Goal: Use online tool/utility: Utilize a website feature to perform a specific function

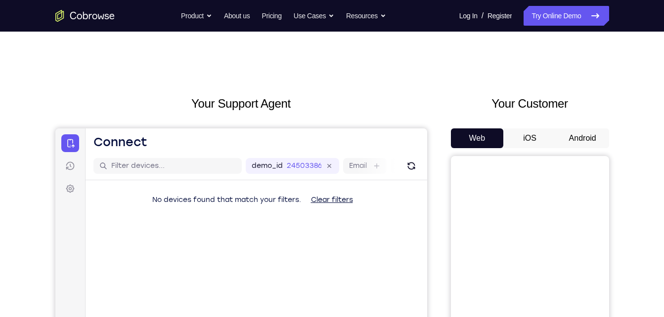
click at [572, 142] on button "Android" at bounding box center [582, 139] width 53 height 20
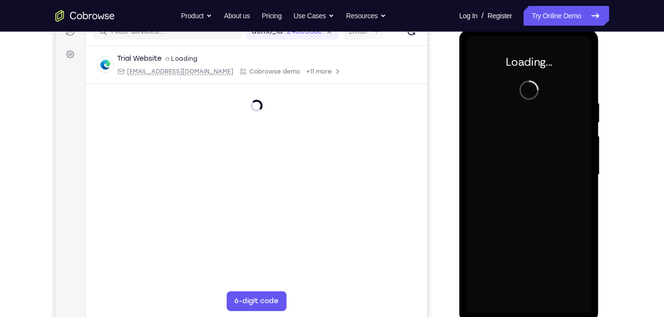
scroll to position [135, 0]
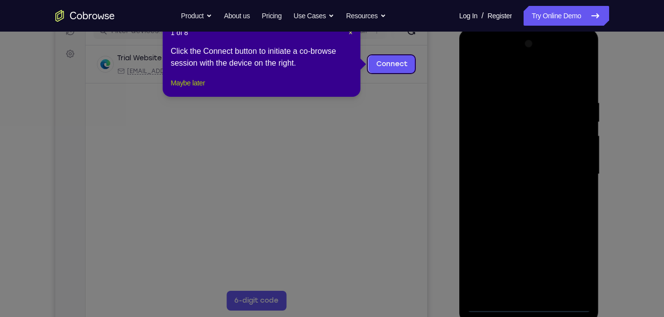
click at [205, 89] on button "Maybe later" at bounding box center [188, 83] width 34 height 12
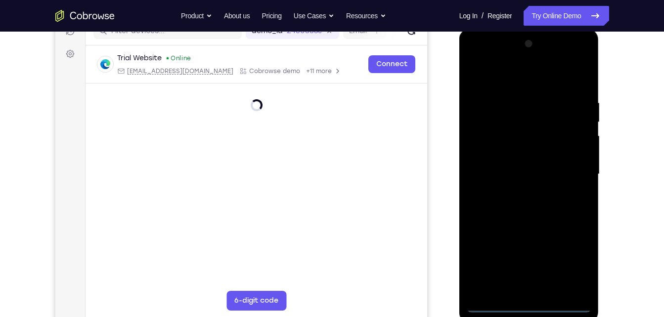
click at [528, 302] on div at bounding box center [529, 174] width 125 height 277
click at [537, 307] on div at bounding box center [529, 174] width 125 height 277
click at [525, 304] on div at bounding box center [529, 174] width 125 height 277
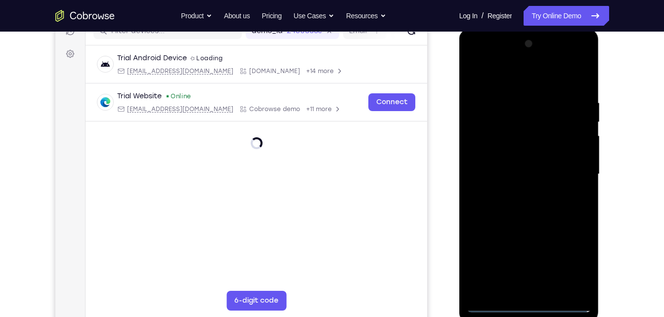
click at [571, 254] on div at bounding box center [529, 174] width 125 height 277
click at [575, 267] on div at bounding box center [529, 174] width 125 height 277
click at [577, 263] on div at bounding box center [529, 174] width 125 height 277
click at [486, 55] on div at bounding box center [529, 174] width 125 height 277
click at [565, 158] on div at bounding box center [529, 174] width 125 height 277
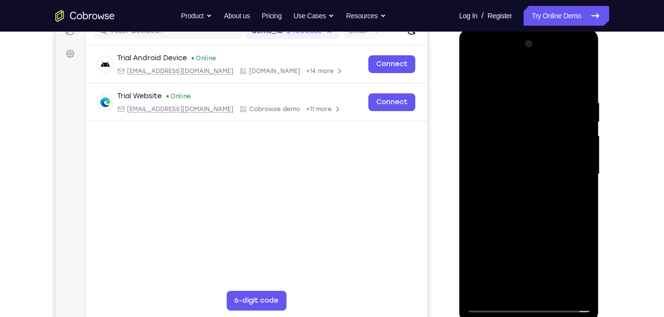
click at [565, 164] on div at bounding box center [529, 174] width 125 height 277
click at [567, 56] on div at bounding box center [529, 174] width 125 height 277
click at [472, 55] on div at bounding box center [529, 174] width 125 height 277
click at [572, 167] on div at bounding box center [529, 174] width 125 height 277
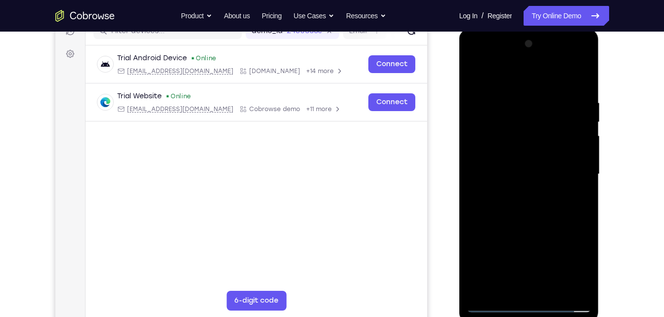
click at [518, 191] on div at bounding box center [529, 174] width 125 height 277
click at [532, 169] on div at bounding box center [529, 174] width 125 height 277
click at [537, 150] on div at bounding box center [529, 174] width 125 height 277
click at [545, 169] on div at bounding box center [529, 174] width 125 height 277
click at [522, 208] on div at bounding box center [529, 174] width 125 height 277
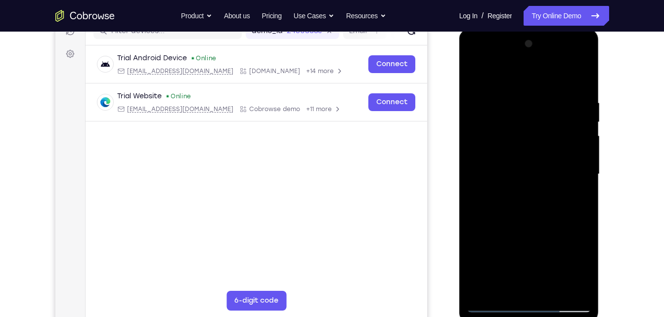
click at [584, 86] on div at bounding box center [529, 174] width 125 height 277
click at [578, 86] on div at bounding box center [529, 174] width 125 height 277
click at [529, 223] on div at bounding box center [529, 174] width 125 height 277
click at [547, 291] on div at bounding box center [529, 174] width 125 height 277
click at [557, 288] on div at bounding box center [529, 174] width 125 height 277
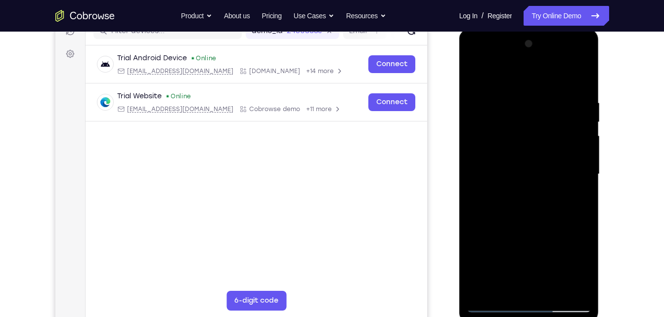
click at [534, 226] on div at bounding box center [529, 174] width 125 height 277
click at [473, 70] on div at bounding box center [529, 174] width 125 height 277
click at [524, 214] on div at bounding box center [529, 174] width 125 height 277
click at [486, 281] on div at bounding box center [529, 174] width 125 height 277
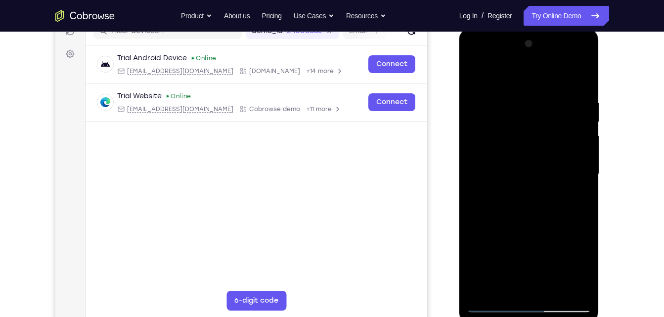
click at [573, 193] on div at bounding box center [529, 174] width 125 height 277
click at [573, 197] on div at bounding box center [529, 174] width 125 height 277
click at [579, 286] on div at bounding box center [529, 174] width 125 height 277
click at [578, 197] on div at bounding box center [529, 174] width 125 height 277
click at [474, 74] on div at bounding box center [529, 174] width 125 height 277
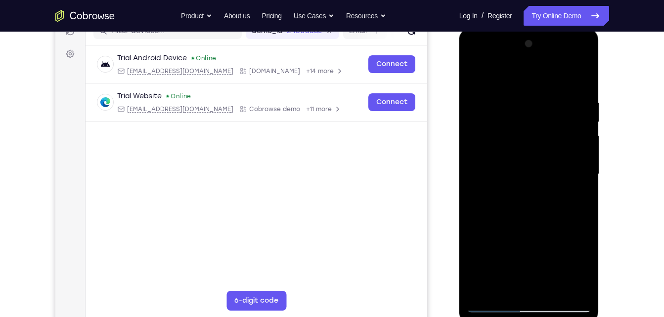
click at [525, 171] on div at bounding box center [529, 174] width 125 height 277
click at [478, 80] on div at bounding box center [529, 174] width 125 height 277
click at [500, 304] on div at bounding box center [529, 174] width 125 height 277
click at [494, 304] on div at bounding box center [529, 174] width 125 height 277
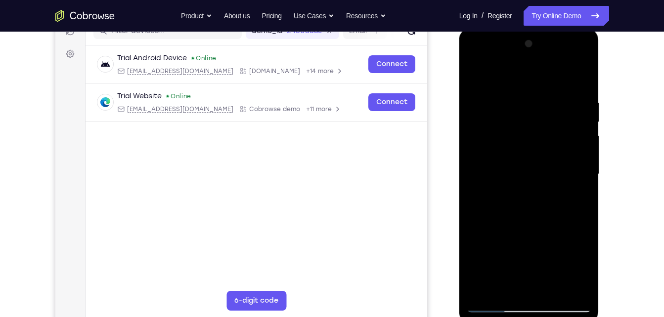
click at [508, 286] on div at bounding box center [529, 174] width 125 height 277
click at [580, 198] on div at bounding box center [529, 174] width 125 height 277
click at [574, 189] on div at bounding box center [529, 174] width 125 height 277
click at [573, 194] on div at bounding box center [529, 174] width 125 height 277
click at [580, 198] on div at bounding box center [529, 174] width 125 height 277
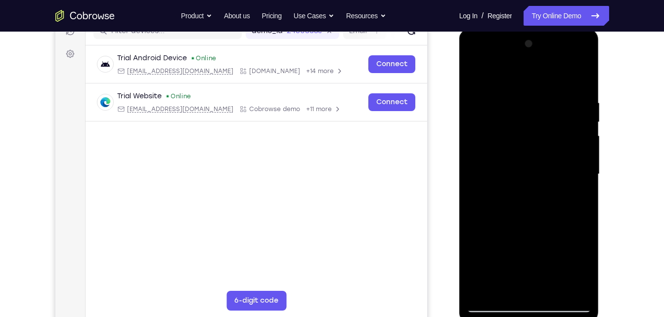
click at [580, 293] on div at bounding box center [529, 174] width 125 height 277
click at [580, 289] on div at bounding box center [529, 174] width 125 height 277
click at [573, 29] on div at bounding box center [529, 29] width 140 height 0
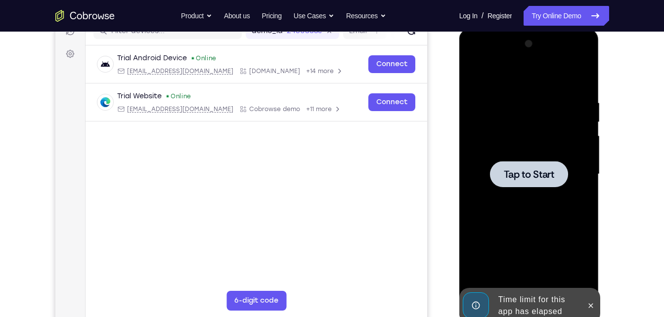
click at [542, 194] on div at bounding box center [529, 174] width 125 height 277
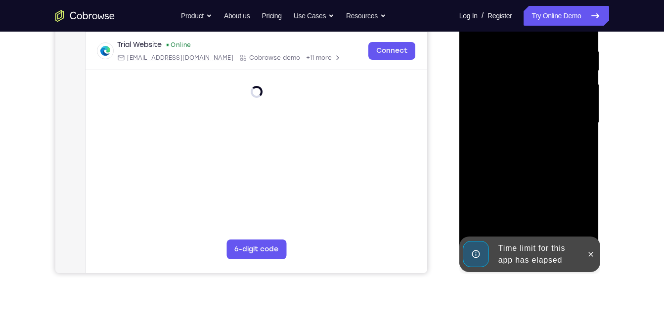
scroll to position [190, 0]
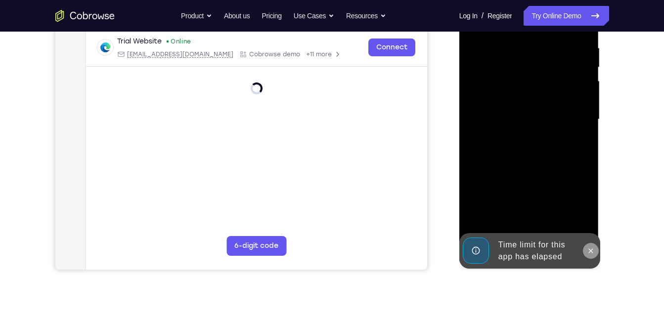
click at [592, 251] on icon at bounding box center [591, 251] width 8 height 8
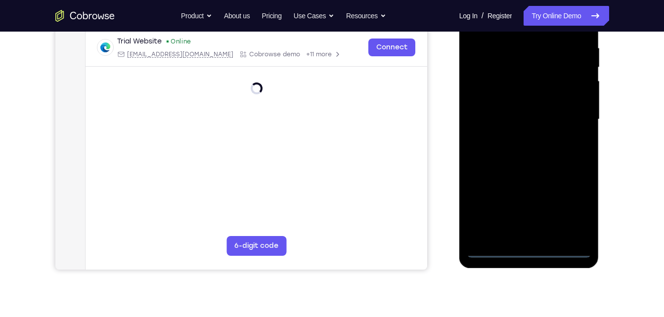
click at [525, 248] on div at bounding box center [529, 119] width 125 height 277
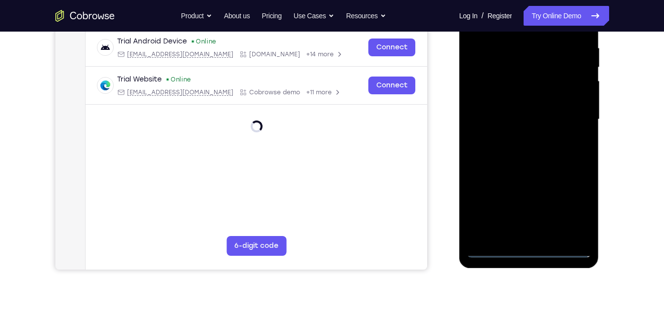
click at [531, 251] on div at bounding box center [529, 119] width 125 height 277
click at [578, 206] on div at bounding box center [529, 119] width 125 height 277
click at [573, 201] on div at bounding box center [529, 119] width 125 height 277
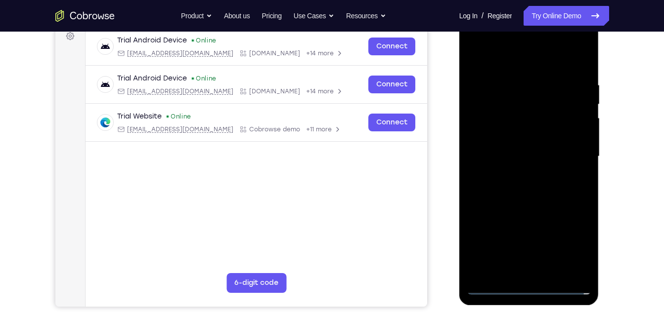
scroll to position [152, 0]
click at [575, 253] on div at bounding box center [529, 157] width 125 height 277
click at [483, 41] on div at bounding box center [529, 157] width 125 height 277
click at [569, 153] on div at bounding box center [529, 157] width 125 height 277
click at [519, 176] on div at bounding box center [529, 157] width 125 height 277
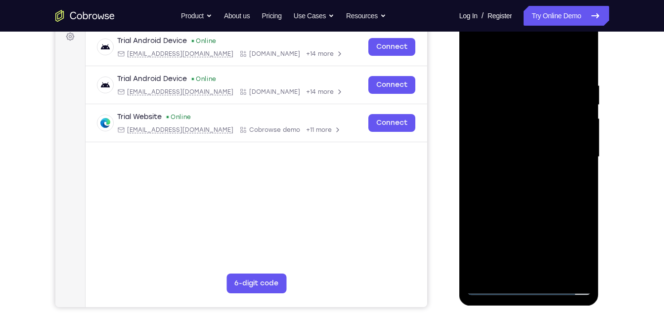
click at [519, 147] on div at bounding box center [529, 157] width 125 height 277
click at [524, 136] on div at bounding box center [529, 157] width 125 height 277
click at [523, 157] on div at bounding box center [529, 157] width 125 height 277
click at [506, 208] on div at bounding box center [529, 157] width 125 height 277
click at [548, 198] on div at bounding box center [529, 157] width 125 height 277
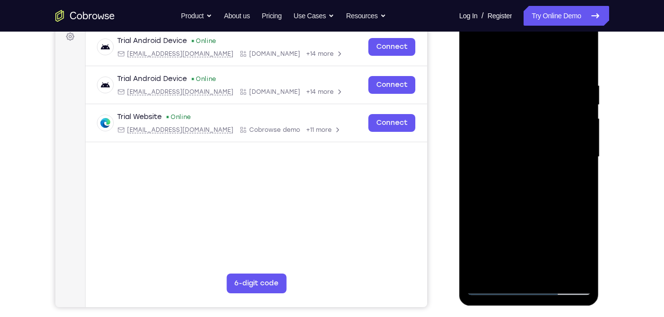
click at [550, 271] on div at bounding box center [529, 157] width 125 height 277
click at [529, 212] on div at bounding box center [529, 157] width 125 height 277
click at [529, 207] on div at bounding box center [529, 157] width 125 height 277
click at [577, 61] on div at bounding box center [529, 157] width 125 height 277
click at [469, 55] on div at bounding box center [529, 157] width 125 height 277
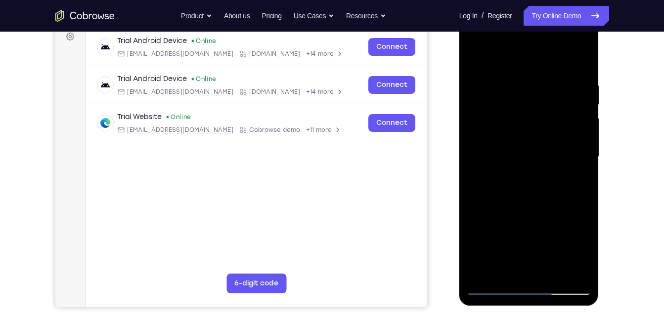
click at [536, 154] on div at bounding box center [529, 157] width 125 height 277
click at [583, 181] on div at bounding box center [529, 157] width 125 height 277
click at [579, 182] on div at bounding box center [529, 157] width 125 height 277
click at [473, 57] on div at bounding box center [529, 157] width 125 height 277
drag, startPoint x: 519, startPoint y: 171, endPoint x: 493, endPoint y: 0, distance: 173.2
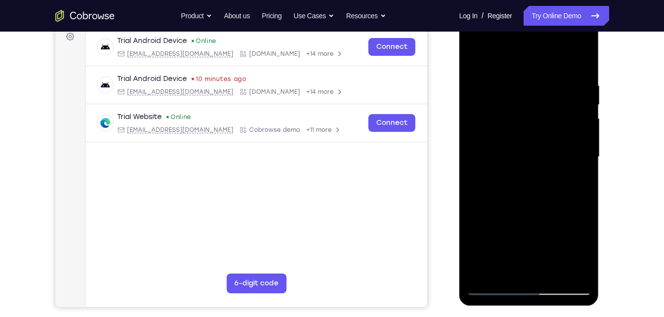
click at [493, 11] on html "Online web based iOS Simulators and Android Emulators. Run iPhone, iPad, Mobile…" at bounding box center [529, 159] width 141 height 297
drag, startPoint x: 494, startPoint y: 159, endPoint x: 461, endPoint y: 298, distance: 143.2
click at [461, 298] on div at bounding box center [529, 158] width 140 height 295
click at [509, 151] on div at bounding box center [529, 157] width 125 height 277
click at [503, 268] on div at bounding box center [529, 157] width 125 height 277
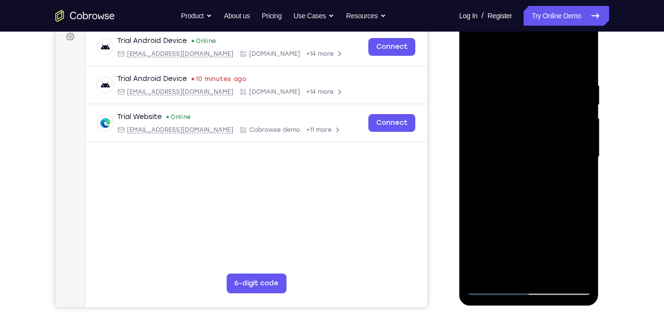
click at [582, 252] on div at bounding box center [529, 157] width 125 height 277
click at [584, 248] on div at bounding box center [529, 157] width 125 height 277
click at [577, 186] on div at bounding box center [529, 157] width 125 height 277
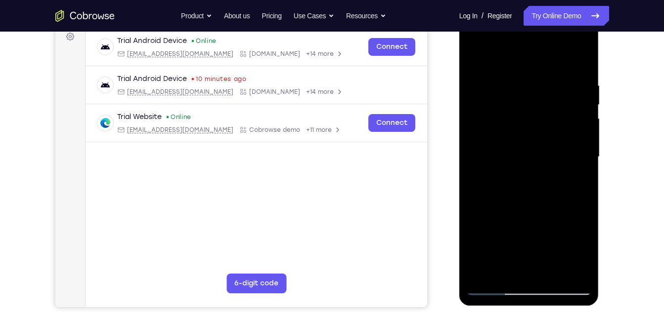
click at [581, 178] on div at bounding box center [529, 157] width 125 height 277
click at [474, 60] on div at bounding box center [529, 157] width 125 height 277
click at [478, 53] on div at bounding box center [529, 157] width 125 height 277
click at [484, 271] on div at bounding box center [529, 157] width 125 height 277
click at [552, 269] on div at bounding box center [529, 157] width 125 height 277
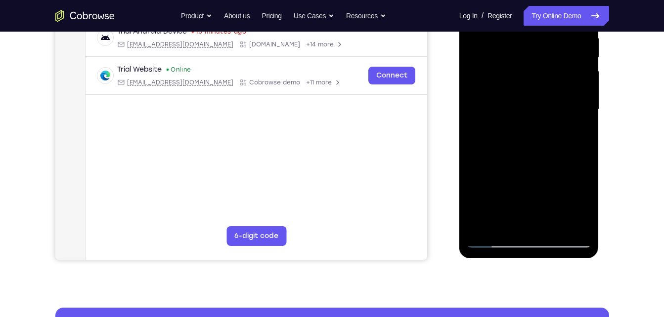
scroll to position [199, 0]
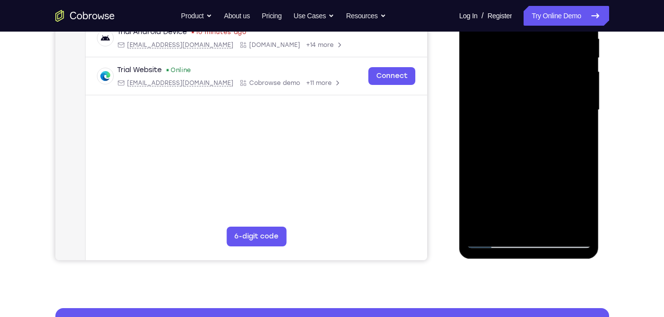
drag, startPoint x: 520, startPoint y: 160, endPoint x: 495, endPoint y: 122, distance: 45.7
click at [495, 122] on div at bounding box center [529, 110] width 125 height 277
drag, startPoint x: 512, startPoint y: 220, endPoint x: 488, endPoint y: 157, distance: 68.0
click at [488, 157] on div at bounding box center [529, 110] width 125 height 277
click at [510, 176] on div at bounding box center [529, 110] width 125 height 277
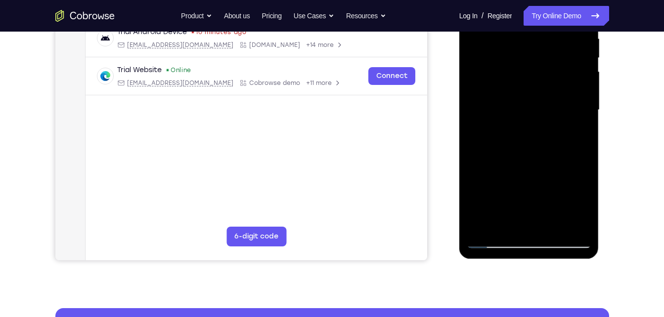
click at [576, 133] on div at bounding box center [529, 110] width 125 height 277
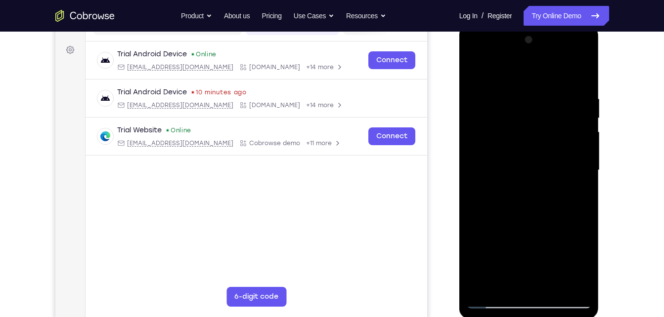
scroll to position [138, 0]
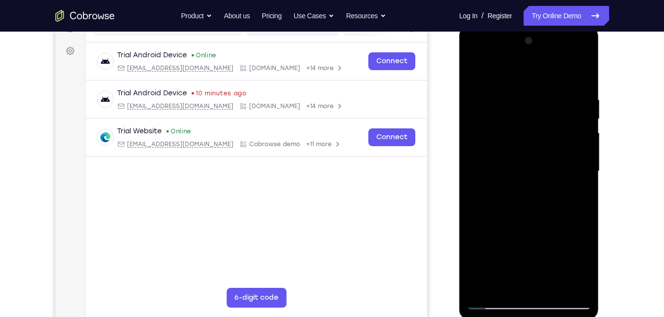
click at [473, 72] on div at bounding box center [529, 171] width 125 height 277
click at [480, 66] on div at bounding box center [529, 171] width 125 height 277
click at [577, 288] on div at bounding box center [529, 171] width 125 height 277
click at [484, 291] on div at bounding box center [529, 171] width 125 height 277
click at [546, 289] on div at bounding box center [529, 171] width 125 height 277
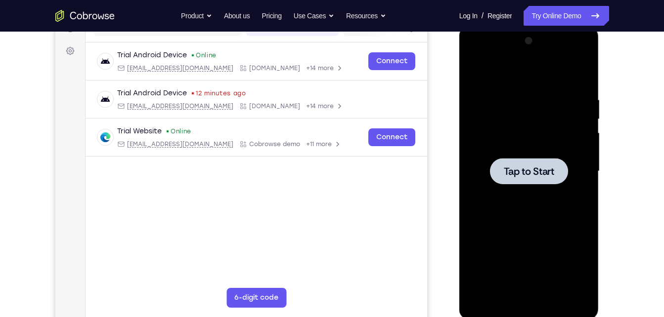
click at [561, 197] on div at bounding box center [529, 171] width 125 height 277
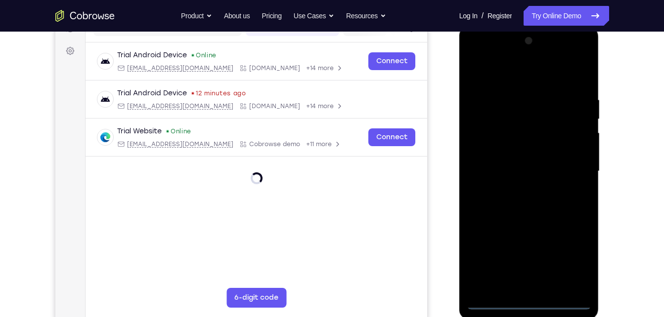
click at [535, 305] on div at bounding box center [529, 171] width 125 height 277
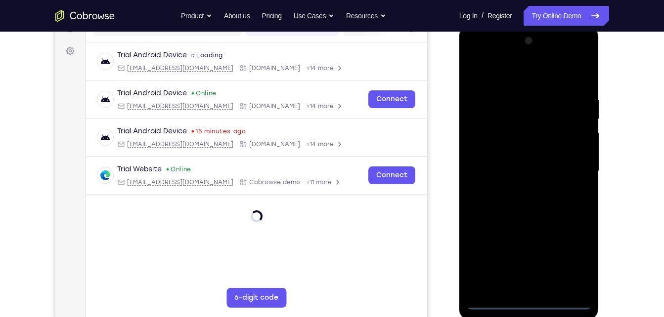
click at [533, 305] on div at bounding box center [529, 171] width 125 height 277
click at [577, 253] on div at bounding box center [529, 171] width 125 height 277
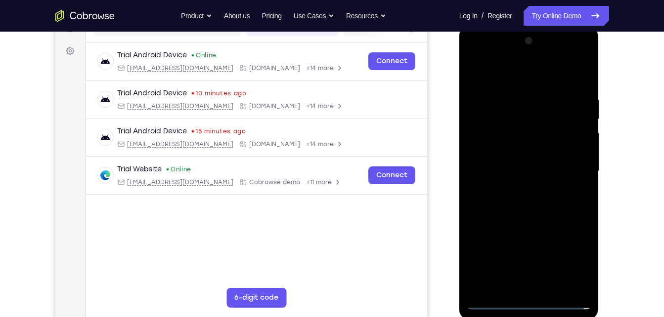
click at [485, 55] on div at bounding box center [529, 171] width 125 height 277
click at [572, 166] on div at bounding box center [529, 171] width 125 height 277
click at [522, 188] on div at bounding box center [529, 171] width 125 height 277
click at [514, 164] on div at bounding box center [529, 171] width 125 height 277
click at [506, 152] on div at bounding box center [529, 171] width 125 height 277
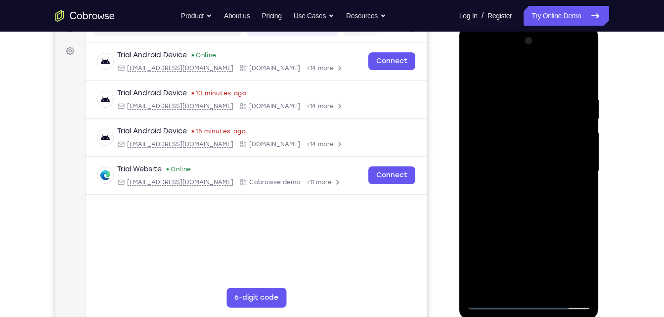
click at [523, 171] on div at bounding box center [529, 171] width 125 height 277
click at [529, 193] on div at bounding box center [529, 171] width 125 height 277
click at [577, 183] on div at bounding box center [529, 171] width 125 height 277
click at [545, 204] on div at bounding box center [529, 171] width 125 height 277
click at [555, 171] on div at bounding box center [529, 171] width 125 height 277
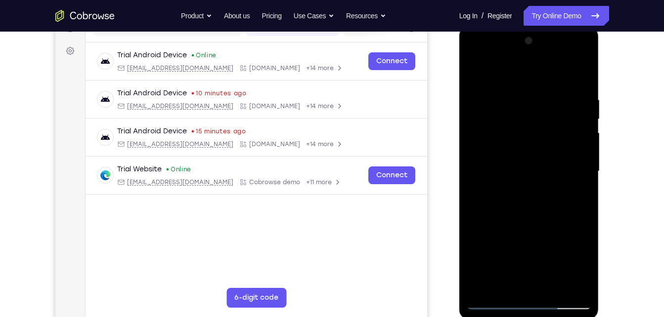
click at [568, 75] on div at bounding box center [529, 171] width 125 height 277
click at [537, 220] on div at bounding box center [529, 171] width 125 height 277
click at [548, 284] on div at bounding box center [529, 171] width 125 height 277
click at [540, 221] on div at bounding box center [529, 171] width 125 height 277
click at [479, 71] on div at bounding box center [529, 171] width 125 height 277
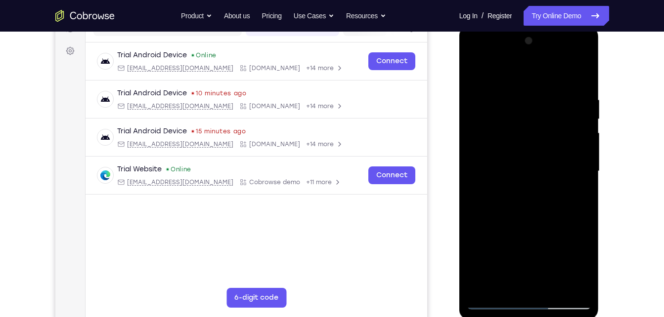
click at [550, 198] on div at bounding box center [529, 171] width 125 height 277
click at [506, 196] on div at bounding box center [529, 171] width 125 height 277
click at [597, 143] on div at bounding box center [529, 173] width 140 height 295
drag, startPoint x: 555, startPoint y: 158, endPoint x: 906, endPoint y: 181, distance: 351.8
click at [459, 155] on html "Online web based iOS Simulators and Android Emulators. Run iPhone, iPad, Mobile…" at bounding box center [529, 174] width 141 height 297
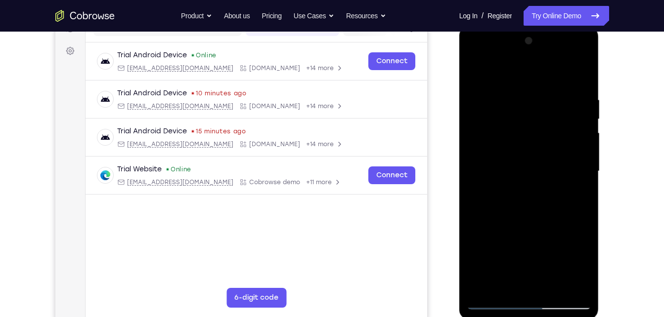
drag, startPoint x: 544, startPoint y: 183, endPoint x: 470, endPoint y: 188, distance: 73.9
click at [470, 188] on div at bounding box center [529, 171] width 125 height 277
drag, startPoint x: 536, startPoint y: 168, endPoint x: 466, endPoint y: 166, distance: 69.7
click at [466, 166] on div at bounding box center [529, 173] width 140 height 295
click at [514, 195] on div at bounding box center [529, 171] width 125 height 277
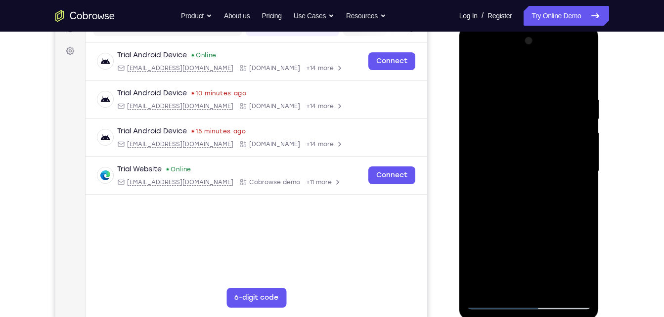
drag, startPoint x: 540, startPoint y: 177, endPoint x: 473, endPoint y: 186, distance: 67.8
click at [473, 186] on div at bounding box center [529, 171] width 125 height 277
click at [506, 197] on div at bounding box center [529, 171] width 125 height 277
drag, startPoint x: 542, startPoint y: 177, endPoint x: 508, endPoint y: 181, distance: 34.0
click at [508, 181] on div at bounding box center [529, 171] width 125 height 277
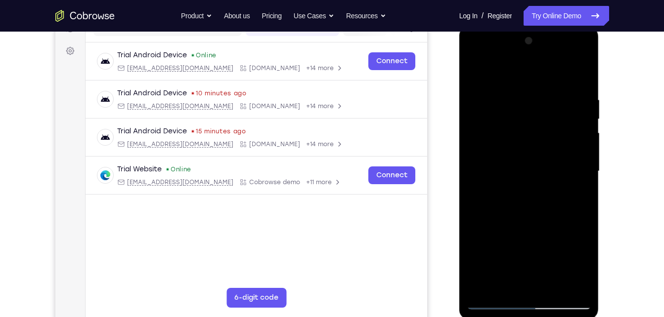
drag, startPoint x: 508, startPoint y: 177, endPoint x: 479, endPoint y: 178, distance: 29.2
click at [479, 178] on div at bounding box center [529, 171] width 125 height 277
click at [499, 196] on div at bounding box center [529, 171] width 125 height 277
drag, startPoint x: 557, startPoint y: 178, endPoint x: 514, endPoint y: 183, distance: 43.9
click at [514, 183] on div at bounding box center [529, 171] width 125 height 277
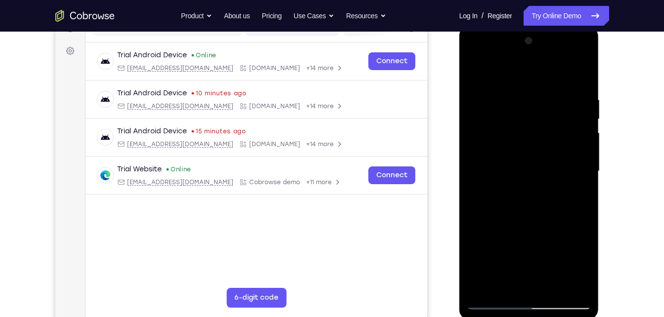
click at [530, 194] on div at bounding box center [529, 171] width 125 height 277
click at [474, 74] on div at bounding box center [529, 171] width 125 height 277
drag, startPoint x: 542, startPoint y: 240, endPoint x: 541, endPoint y: 161, distance: 79.6
click at [541, 161] on div at bounding box center [529, 171] width 125 height 277
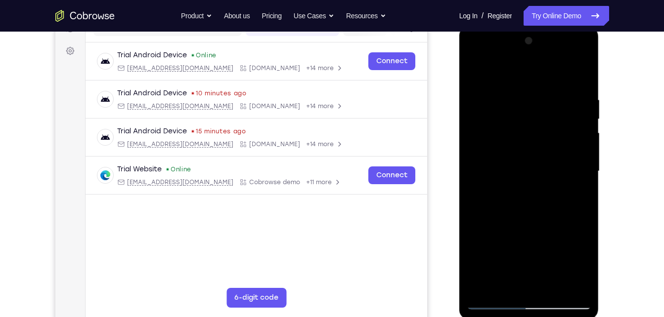
drag, startPoint x: 548, startPoint y: 165, endPoint x: 542, endPoint y: 79, distance: 86.3
click at [542, 79] on div at bounding box center [529, 171] width 125 height 277
click at [587, 206] on div at bounding box center [529, 171] width 125 height 277
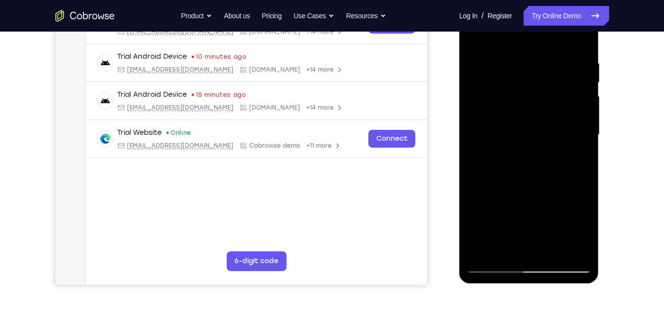
scroll to position [174, 0]
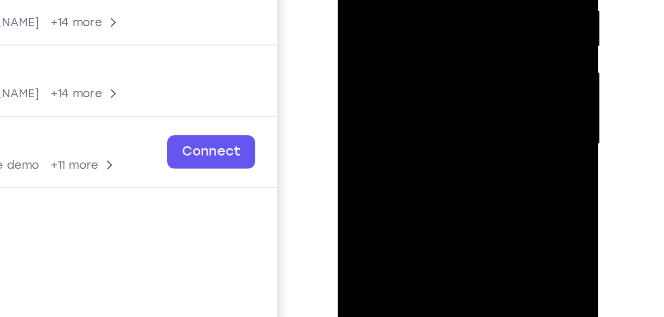
drag, startPoint x: 460, startPoint y: 15, endPoint x: 460, endPoint y: 51, distance: 36.6
click at [460, 51] on div at bounding box center [407, 17] width 125 height 277
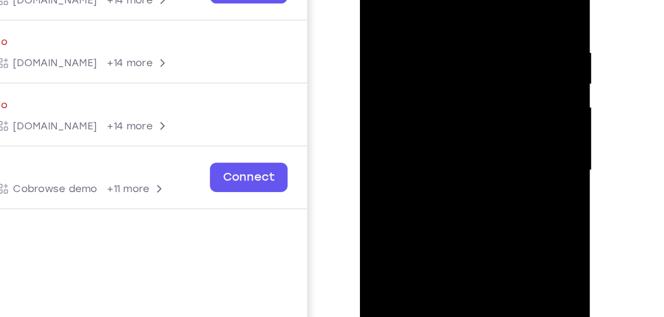
drag, startPoint x: 450, startPoint y: 36, endPoint x: 445, endPoint y: 71, distance: 35.5
click at [445, 71] on div at bounding box center [430, 75] width 125 height 277
drag, startPoint x: 459, startPoint y: 57, endPoint x: 436, endPoint y: 112, distance: 60.1
click at [436, 112] on div at bounding box center [430, 75] width 125 height 277
click at [452, 148] on div at bounding box center [430, 75] width 125 height 277
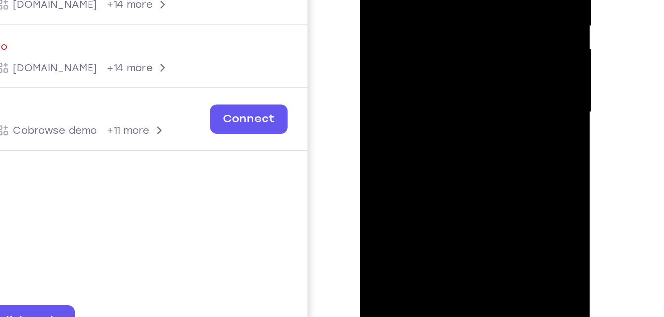
drag, startPoint x: 442, startPoint y: 51, endPoint x: 443, endPoint y: 13, distance: 38.1
click at [443, 13] on div at bounding box center [430, 17] width 125 height 277
drag, startPoint x: 459, startPoint y: 17, endPoint x: 465, endPoint y: -6, distance: 24.0
click at [465, 0] on div at bounding box center [430, 17] width 125 height 277
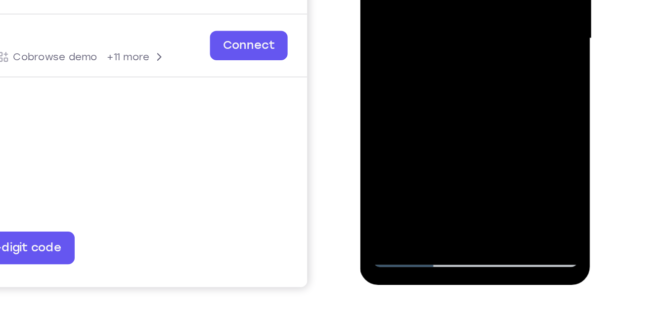
scroll to position [173, 0]
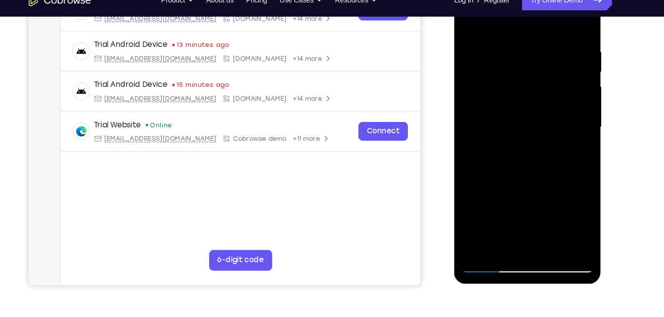
drag, startPoint x: 558, startPoint y: 76, endPoint x: 561, endPoint y: 69, distance: 6.9
click at [561, 69] on div at bounding box center [523, 119] width 125 height 277
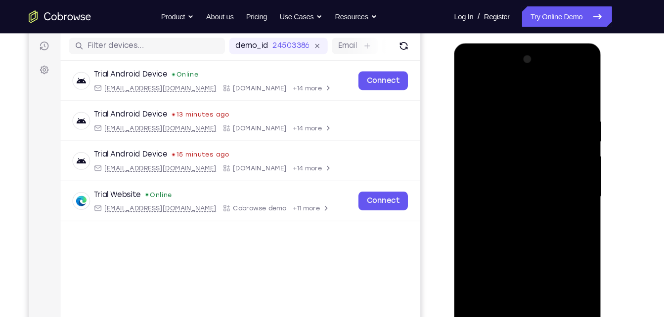
scroll to position [196, 0]
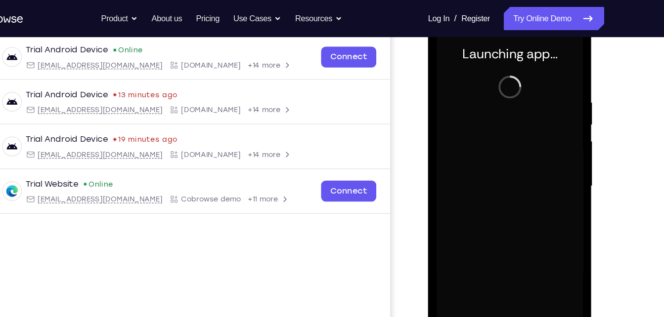
scroll to position [150, 0]
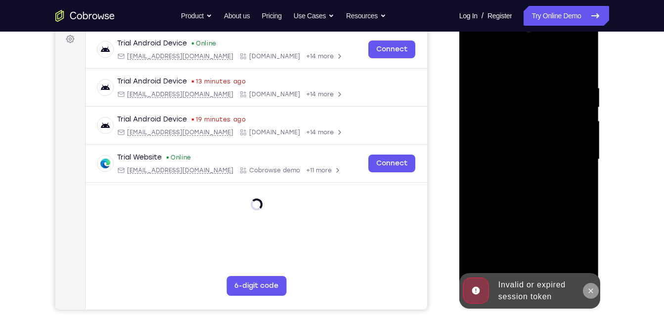
click at [590, 292] on icon at bounding box center [591, 291] width 4 height 4
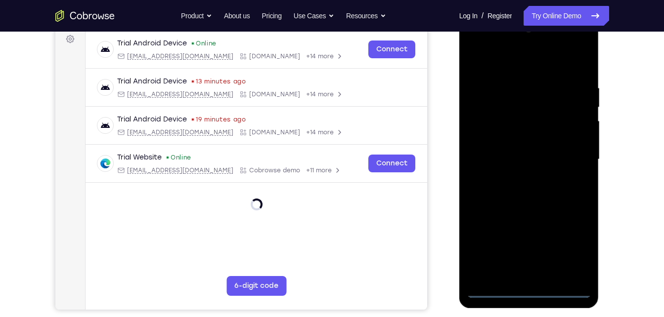
click at [534, 286] on div at bounding box center [529, 159] width 125 height 277
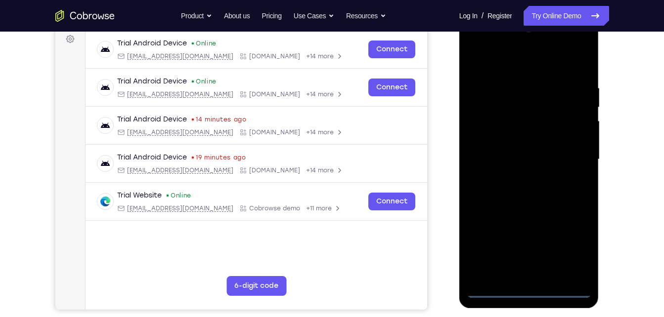
click at [526, 288] on div at bounding box center [529, 159] width 125 height 277
click at [574, 252] on div at bounding box center [529, 159] width 125 height 277
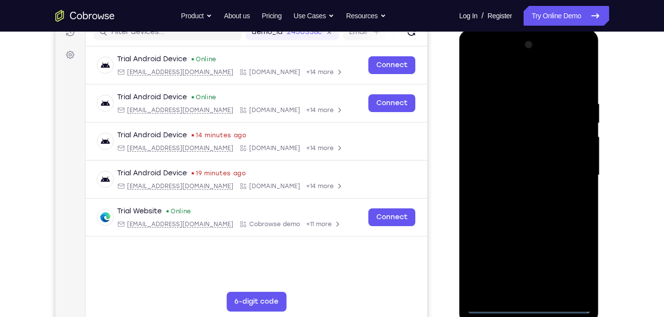
scroll to position [134, 0]
click at [569, 262] on div at bounding box center [529, 176] width 125 height 277
click at [480, 57] on div at bounding box center [529, 176] width 125 height 277
click at [572, 168] on div at bounding box center [529, 176] width 125 height 277
click at [518, 194] on div at bounding box center [529, 176] width 125 height 277
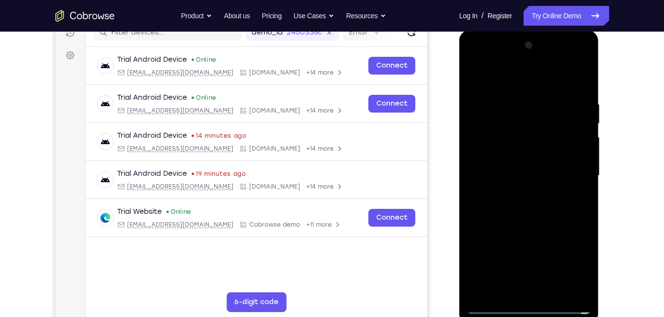
click at [536, 159] on div at bounding box center [529, 176] width 125 height 277
click at [538, 156] on div at bounding box center [529, 176] width 125 height 277
click at [533, 176] on div at bounding box center [529, 176] width 125 height 277
click at [573, 75] on div at bounding box center [529, 176] width 125 height 277
click at [477, 71] on div at bounding box center [529, 176] width 125 height 277
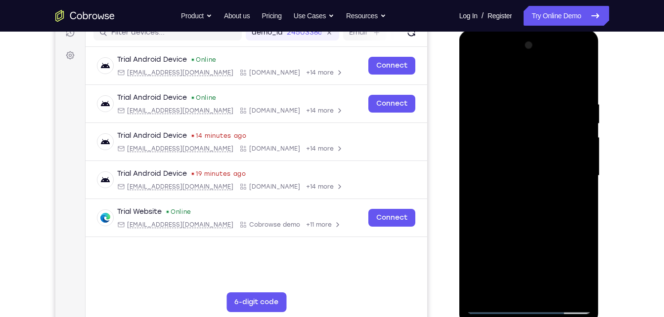
click at [516, 191] on div at bounding box center [529, 176] width 125 height 277
click at [537, 166] on div at bounding box center [529, 176] width 125 height 277
click at [529, 265] on div at bounding box center [529, 176] width 125 height 277
click at [577, 185] on div at bounding box center [529, 176] width 125 height 277
click at [528, 172] on div at bounding box center [529, 176] width 125 height 277
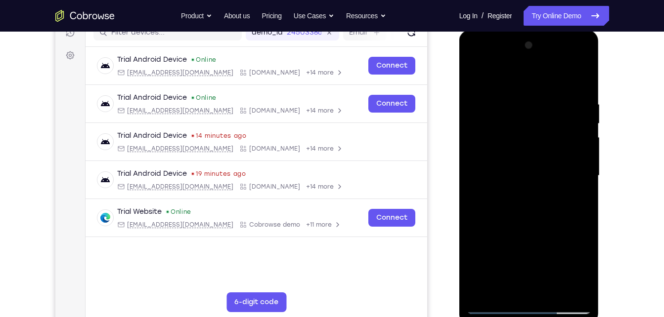
click at [526, 158] on div at bounding box center [529, 176] width 125 height 277
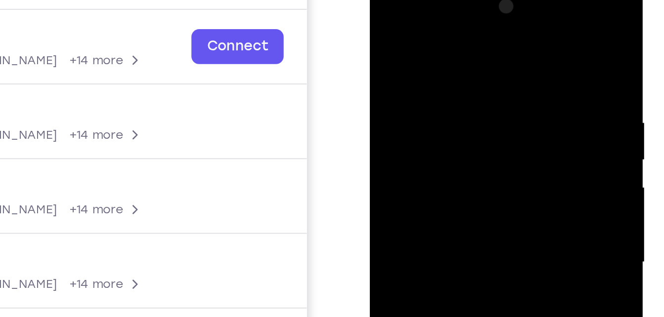
click at [405, 63] on div at bounding box center [439, 122] width 125 height 277
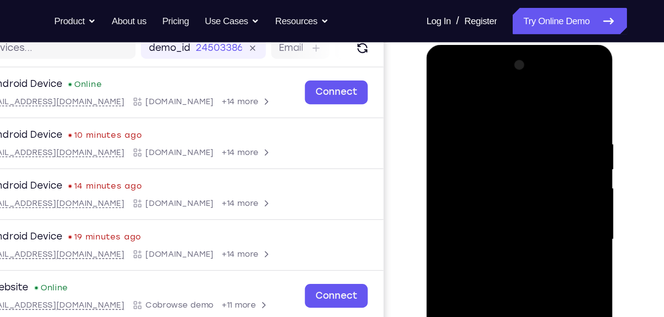
scroll to position [127, 0]
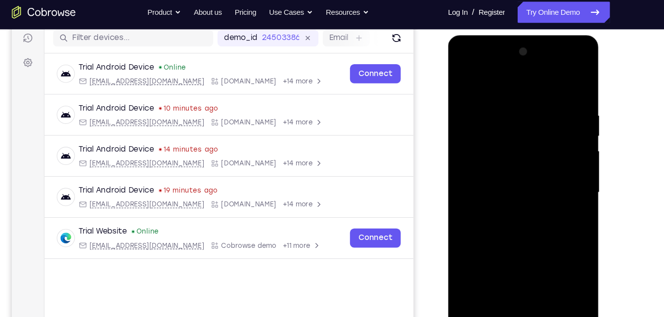
click at [481, 120] on div at bounding box center [517, 181] width 125 height 277
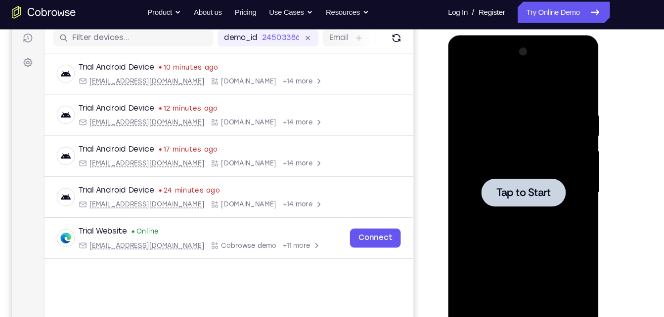
click at [519, 205] on div at bounding box center [517, 181] width 125 height 277
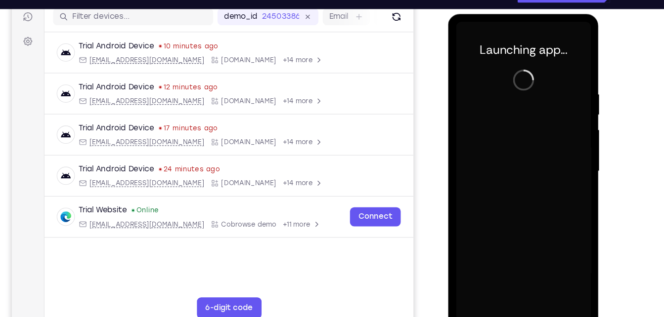
scroll to position [128, 0]
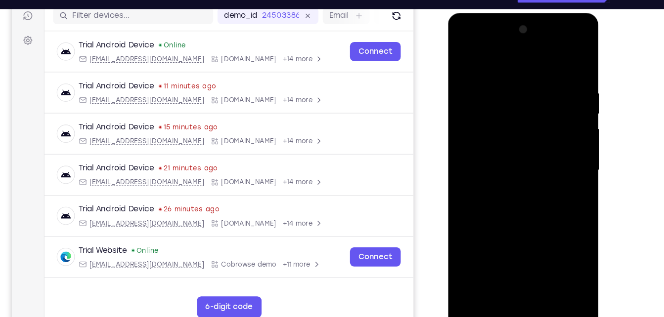
click at [513, 285] on div at bounding box center [517, 159] width 125 height 277
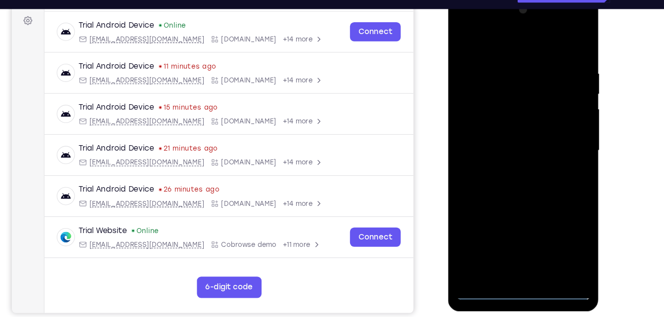
click at [517, 269] on div at bounding box center [517, 139] width 125 height 277
click at [556, 220] on div at bounding box center [517, 139] width 125 height 277
click at [480, 19] on div at bounding box center [517, 139] width 125 height 277
click at [557, 130] on div at bounding box center [517, 139] width 125 height 277
click at [507, 155] on div at bounding box center [517, 139] width 125 height 277
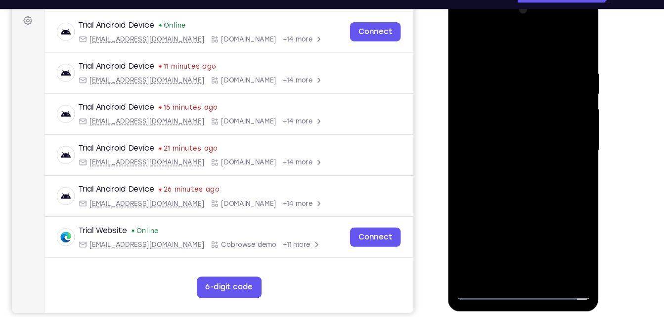
click at [512, 132] on div at bounding box center [517, 139] width 125 height 277
click at [513, 117] on div at bounding box center [517, 139] width 125 height 277
click at [497, 135] on div at bounding box center [517, 139] width 125 height 277
click at [560, 39] on div at bounding box center [517, 139] width 125 height 277
click at [524, 119] on div at bounding box center [517, 139] width 125 height 277
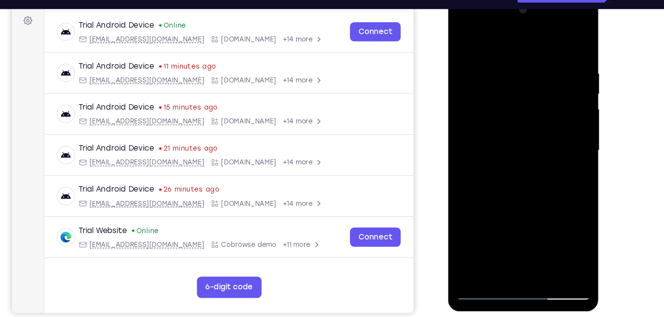
click at [483, 76] on div at bounding box center [517, 139] width 125 height 277
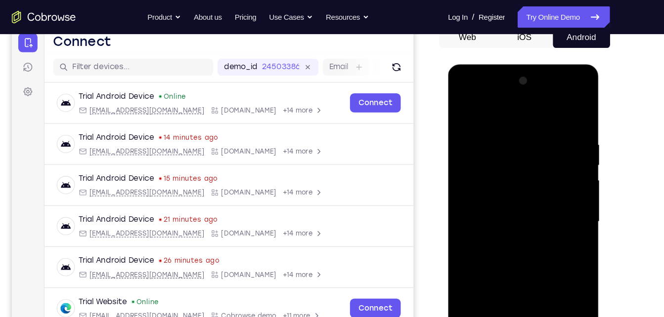
scroll to position [123, 0]
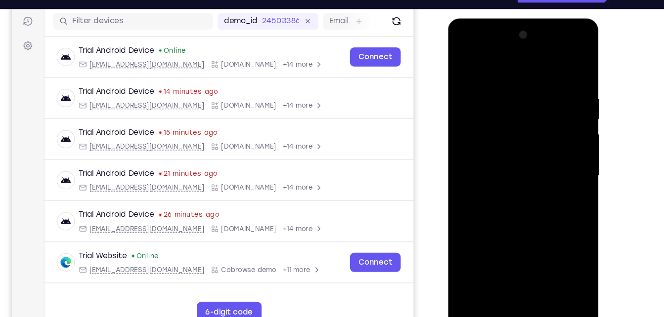
click at [563, 259] on div at bounding box center [517, 164] width 125 height 277
click at [526, 125] on div at bounding box center [517, 164] width 125 height 277
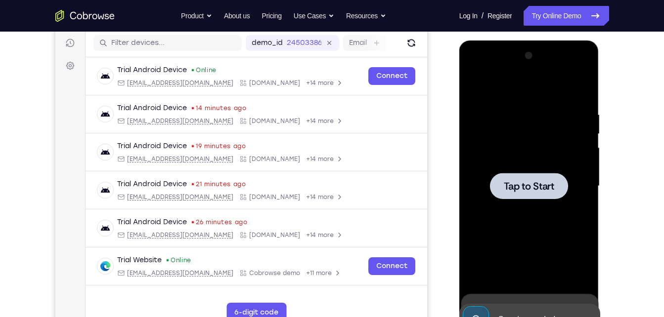
click at [517, 203] on div at bounding box center [529, 186] width 125 height 277
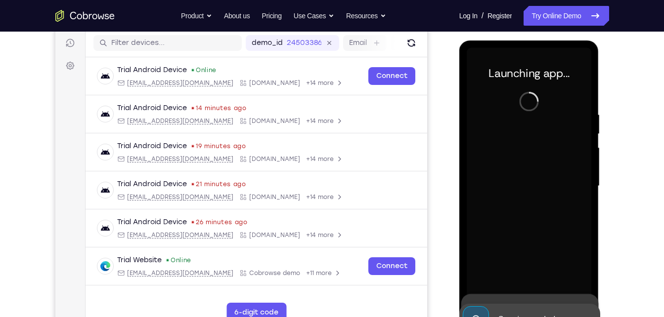
click at [540, 180] on div at bounding box center [529, 186] width 125 height 277
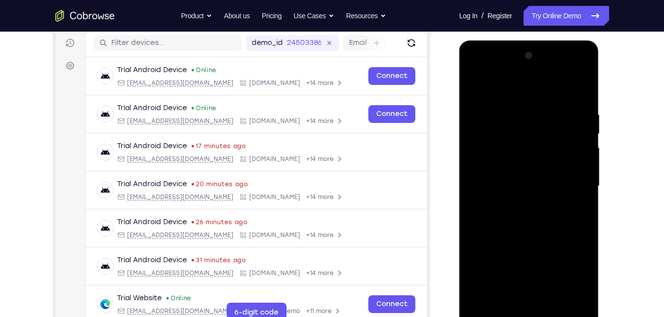
drag, startPoint x: 0, startPoint y: 93, endPoint x: 451, endPoint y: 135, distance: 452.5
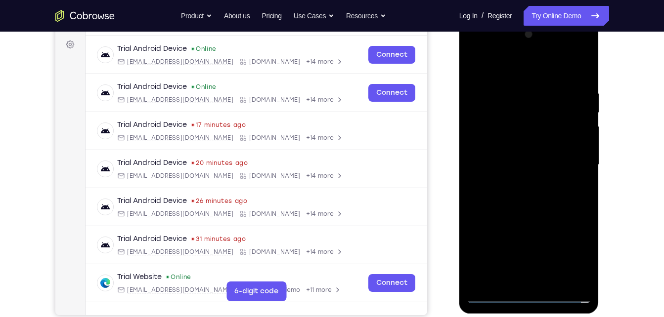
scroll to position [145, 0]
click at [529, 292] on div at bounding box center [529, 164] width 125 height 277
click at [523, 295] on div at bounding box center [529, 164] width 125 height 277
click at [570, 248] on div at bounding box center [529, 164] width 125 height 277
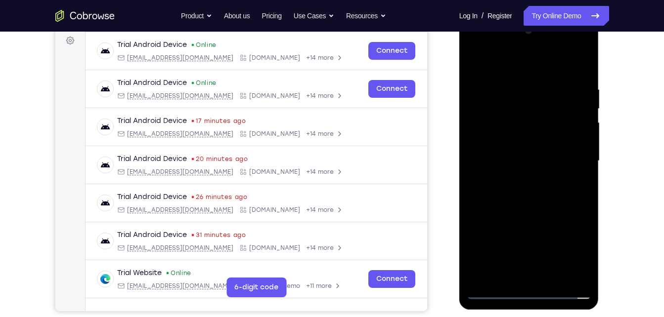
scroll to position [147, 0]
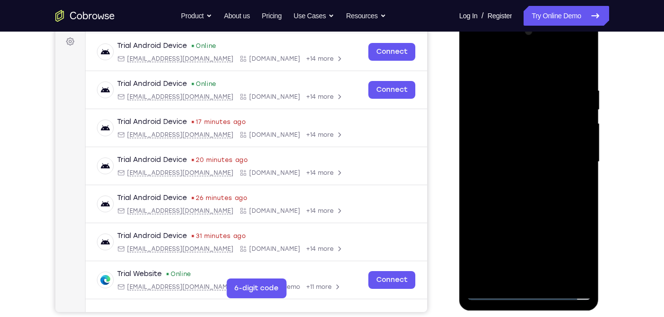
click at [494, 49] on div at bounding box center [529, 162] width 125 height 277
click at [565, 163] on div at bounding box center [529, 162] width 125 height 277
click at [515, 177] on div at bounding box center [529, 162] width 125 height 277
click at [529, 137] on div at bounding box center [529, 162] width 125 height 277
click at [520, 155] on div at bounding box center [529, 162] width 125 height 277
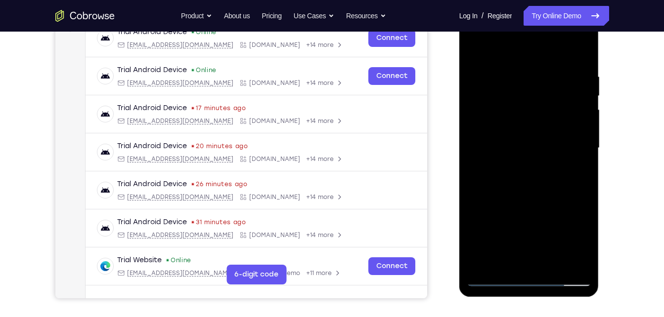
scroll to position [162, 0]
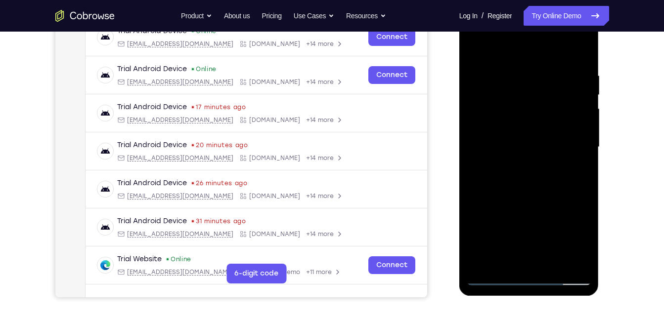
drag, startPoint x: 561, startPoint y: 114, endPoint x: 565, endPoint y: 86, distance: 29.0
click at [565, 86] on div at bounding box center [529, 147] width 125 height 277
click at [540, 135] on div at bounding box center [529, 147] width 125 height 277
click at [574, 51] on div at bounding box center [529, 147] width 125 height 277
click at [533, 126] on div at bounding box center [529, 147] width 125 height 277
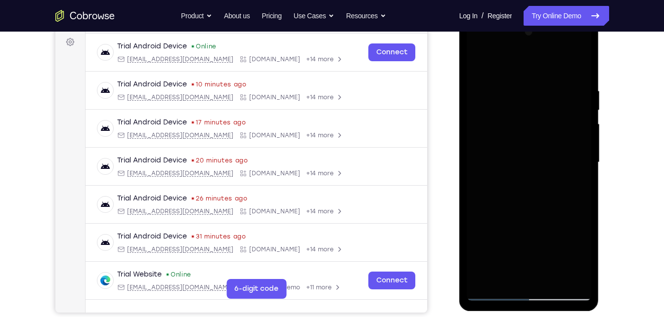
scroll to position [147, 0]
click at [504, 90] on div at bounding box center [529, 162] width 125 height 277
click at [492, 99] on div at bounding box center [529, 162] width 125 height 277
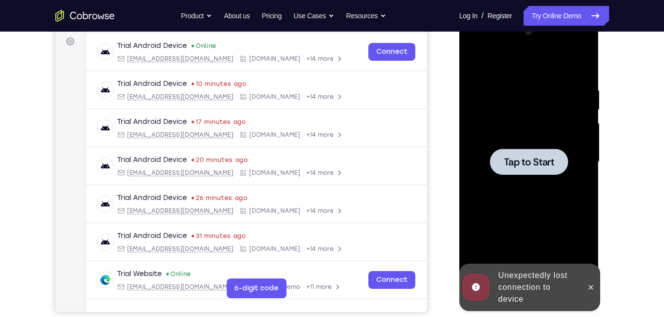
click at [529, 150] on div at bounding box center [529, 162] width 78 height 26
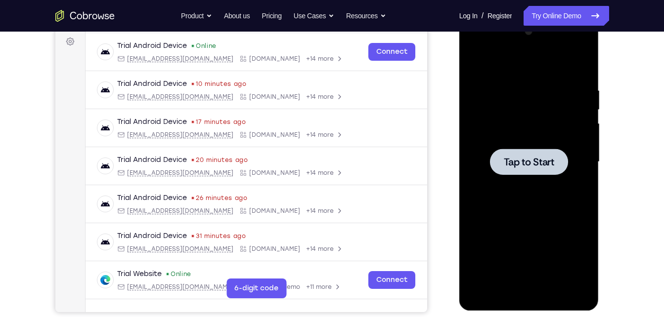
click at [519, 160] on span "Tap to Start" at bounding box center [529, 162] width 50 height 10
click at [505, 158] on span "Tap to Start" at bounding box center [529, 162] width 50 height 10
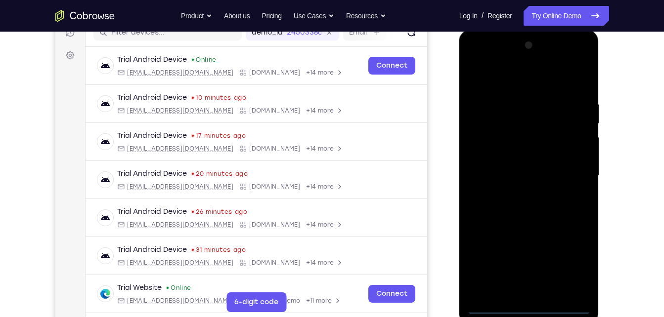
scroll to position [140, 0]
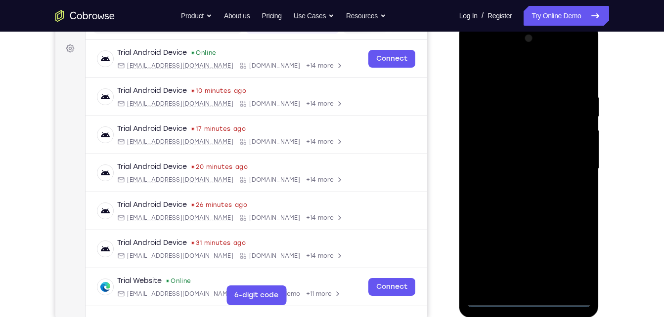
click at [522, 298] on div at bounding box center [529, 169] width 125 height 277
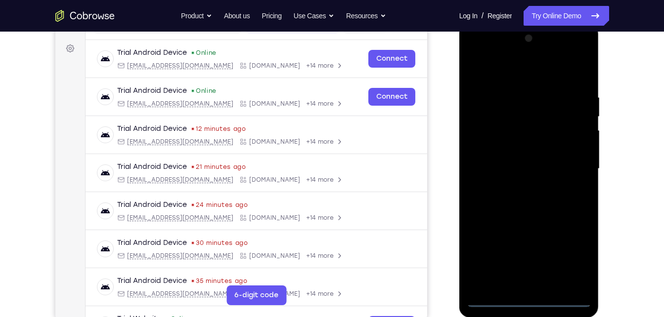
click at [531, 296] on div at bounding box center [529, 169] width 125 height 277
click at [525, 299] on div at bounding box center [529, 169] width 125 height 277
click at [524, 300] on div at bounding box center [529, 169] width 125 height 277
click at [575, 253] on div at bounding box center [529, 169] width 125 height 277
click at [480, 56] on div at bounding box center [529, 169] width 125 height 277
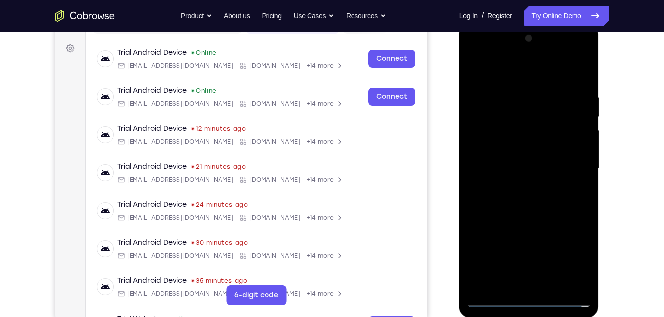
click at [582, 51] on div at bounding box center [529, 169] width 125 height 277
click at [537, 99] on div at bounding box center [529, 169] width 125 height 277
click at [517, 50] on div at bounding box center [529, 169] width 125 height 277
click at [512, 140] on div at bounding box center [529, 169] width 125 height 277
click at [510, 231] on div at bounding box center [529, 169] width 125 height 277
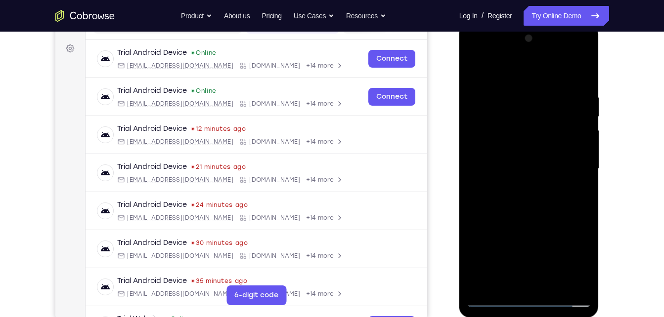
drag, startPoint x: 546, startPoint y: 164, endPoint x: 558, endPoint y: 110, distance: 55.7
click at [558, 110] on div at bounding box center [529, 169] width 125 height 277
drag, startPoint x: 534, startPoint y: 181, endPoint x: 542, endPoint y: 148, distance: 34.5
click at [542, 148] on div at bounding box center [529, 169] width 125 height 277
click at [542, 180] on div at bounding box center [529, 169] width 125 height 277
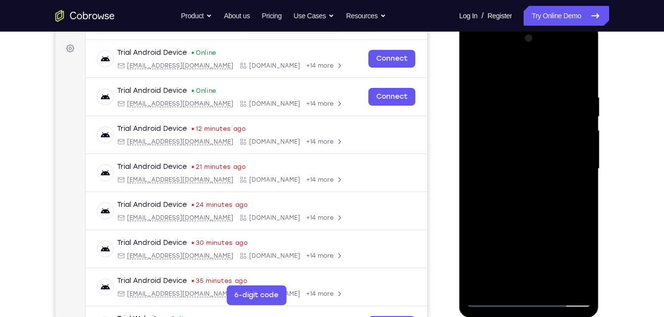
drag, startPoint x: 535, startPoint y: 171, endPoint x: 538, endPoint y: 111, distance: 59.4
click at [538, 111] on div at bounding box center [529, 169] width 125 height 277
click at [495, 299] on div at bounding box center [529, 169] width 125 height 277
click at [491, 299] on div at bounding box center [529, 169] width 125 height 277
drag, startPoint x: 530, startPoint y: 197, endPoint x: 538, endPoint y: 131, distance: 66.7
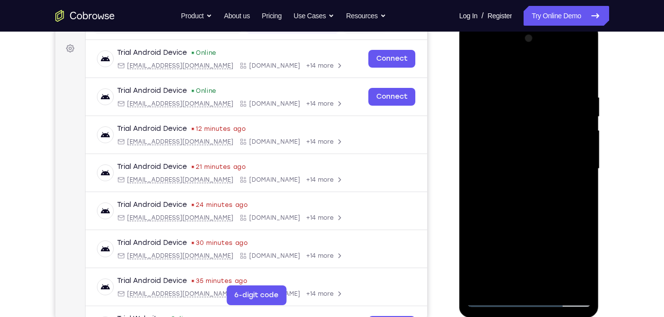
click at [538, 131] on div at bounding box center [529, 169] width 125 height 277
drag, startPoint x: 534, startPoint y: 198, endPoint x: 539, endPoint y: 112, distance: 86.2
click at [539, 112] on div at bounding box center [529, 169] width 125 height 277
drag, startPoint x: 525, startPoint y: 185, endPoint x: 532, endPoint y: 120, distance: 66.2
click at [532, 120] on div at bounding box center [529, 169] width 125 height 277
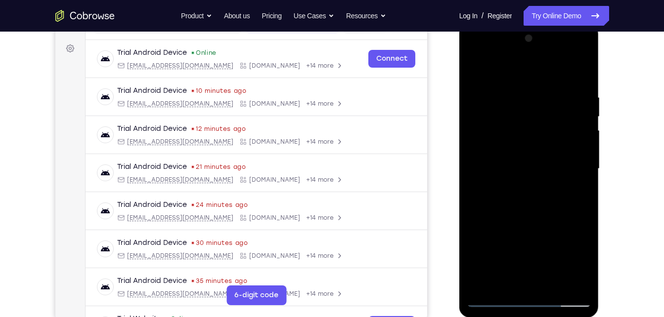
click at [513, 151] on div at bounding box center [529, 169] width 125 height 277
drag, startPoint x: 534, startPoint y: 142, endPoint x: 559, endPoint y: 343, distance: 201.8
click at [559, 317] on html "Online web based iOS Simulators and Android Emulators. Run iPhone, iPad, Mobile…" at bounding box center [529, 171] width 141 height 297
click at [494, 299] on div at bounding box center [529, 169] width 125 height 277
drag, startPoint x: 540, startPoint y: 137, endPoint x: 521, endPoint y: 262, distance: 125.5
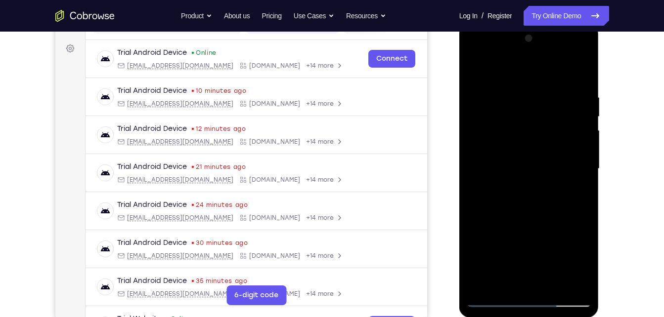
click at [521, 262] on div at bounding box center [529, 169] width 125 height 277
click at [542, 127] on div at bounding box center [529, 169] width 125 height 277
drag, startPoint x: 538, startPoint y: 119, endPoint x: 542, endPoint y: 249, distance: 130.6
click at [542, 249] on div at bounding box center [529, 169] width 125 height 277
drag, startPoint x: 525, startPoint y: 190, endPoint x: 525, endPoint y: 166, distance: 24.2
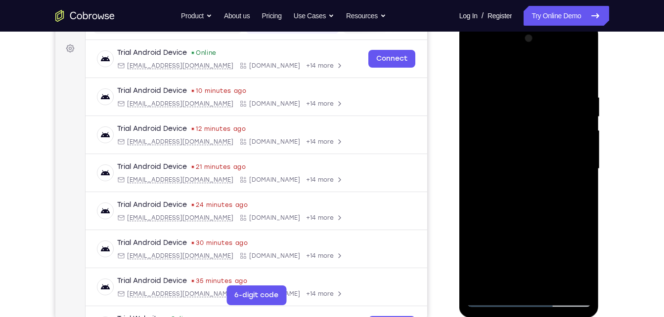
click at [525, 166] on div at bounding box center [529, 169] width 125 height 277
drag, startPoint x: 521, startPoint y: 235, endPoint x: 531, endPoint y: 174, distance: 62.1
click at [531, 174] on div at bounding box center [529, 169] width 125 height 277
drag, startPoint x: 531, startPoint y: 174, endPoint x: 530, endPoint y: 57, distance: 116.7
click at [530, 57] on div at bounding box center [529, 169] width 125 height 277
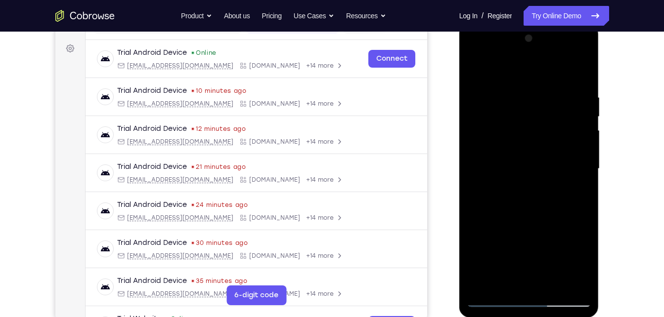
drag, startPoint x: 520, startPoint y: 212, endPoint x: 528, endPoint y: 167, distance: 45.7
click at [528, 167] on div at bounding box center [529, 169] width 125 height 277
drag, startPoint x: 537, startPoint y: 194, endPoint x: 543, endPoint y: 121, distance: 73.9
click at [543, 121] on div at bounding box center [529, 169] width 125 height 277
drag, startPoint x: 526, startPoint y: 210, endPoint x: 538, endPoint y: 77, distance: 134.0
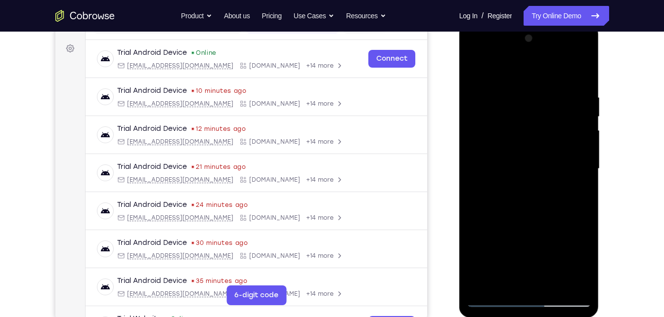
click at [538, 77] on div at bounding box center [529, 169] width 125 height 277
drag, startPoint x: 543, startPoint y: 208, endPoint x: 551, endPoint y: 95, distance: 113.0
click at [551, 95] on div at bounding box center [529, 169] width 125 height 277
drag, startPoint x: 548, startPoint y: 196, endPoint x: 573, endPoint y: 85, distance: 113.4
click at [573, 85] on div at bounding box center [529, 169] width 125 height 277
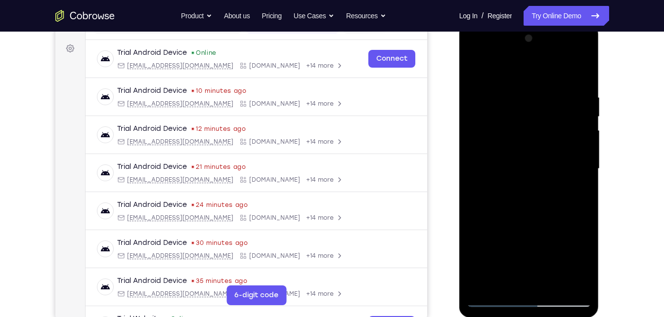
drag, startPoint x: 556, startPoint y: 113, endPoint x: 578, endPoint y: 23, distance: 92.2
click at [578, 23] on div at bounding box center [529, 170] width 140 height 295
drag, startPoint x: 538, startPoint y: 210, endPoint x: 559, endPoint y: 46, distance: 164.5
click at [559, 46] on div at bounding box center [529, 169] width 125 height 277
drag, startPoint x: 553, startPoint y: 131, endPoint x: 575, endPoint y: 52, distance: 81.5
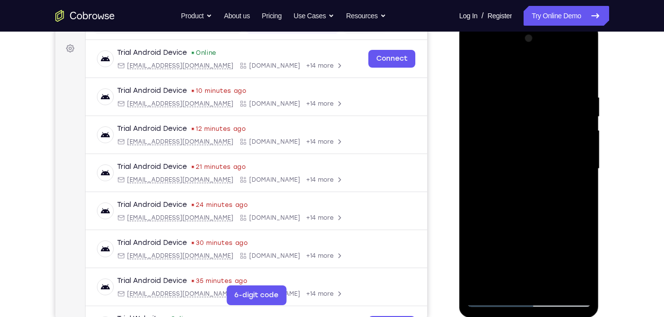
click at [575, 52] on div at bounding box center [529, 169] width 125 height 277
drag, startPoint x: 546, startPoint y: 182, endPoint x: 561, endPoint y: 10, distance: 172.2
click at [561, 23] on html "Online web based iOS Simulators and Android Emulators. Run iPhone, iPad, Mobile…" at bounding box center [529, 171] width 141 height 297
drag, startPoint x: 545, startPoint y: 204, endPoint x: 561, endPoint y: -20, distance: 224.1
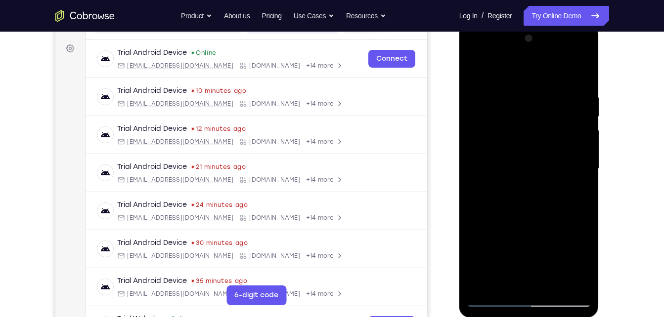
click at [561, 23] on html "Online web based iOS Simulators and Android Emulators. Run iPhone, iPad, Mobile…" at bounding box center [529, 171] width 141 height 297
drag, startPoint x: 548, startPoint y: 167, endPoint x: 552, endPoint y: 24, distance: 143.5
click at [552, 24] on div at bounding box center [529, 170] width 140 height 295
click at [531, 208] on div at bounding box center [529, 169] width 125 height 277
drag, startPoint x: 526, startPoint y: 149, endPoint x: 526, endPoint y: 61, distance: 88.0
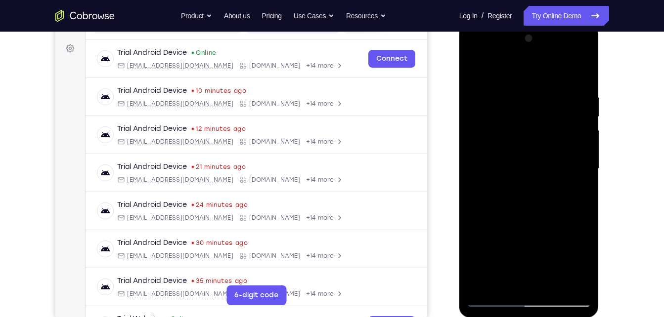
click at [526, 61] on div at bounding box center [529, 169] width 125 height 277
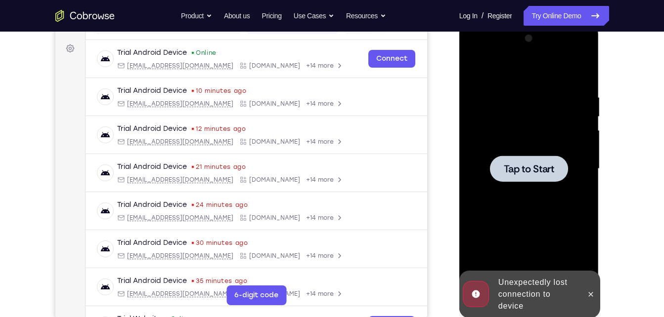
click at [521, 161] on div at bounding box center [529, 169] width 78 height 26
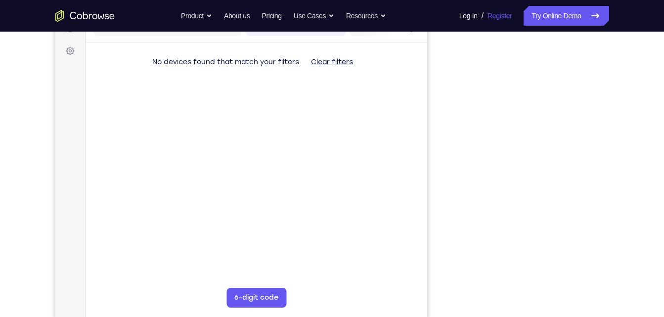
scroll to position [138, 0]
